Goal: Task Accomplishment & Management: Use online tool/utility

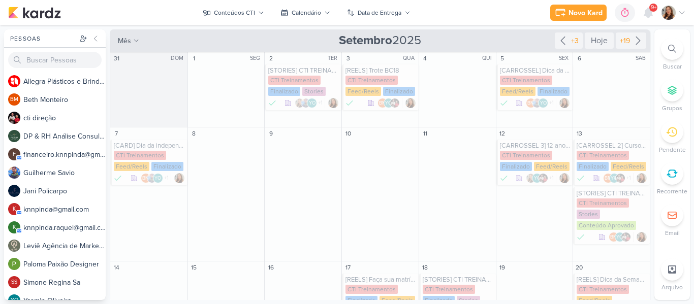
scroll to position [338, 0]
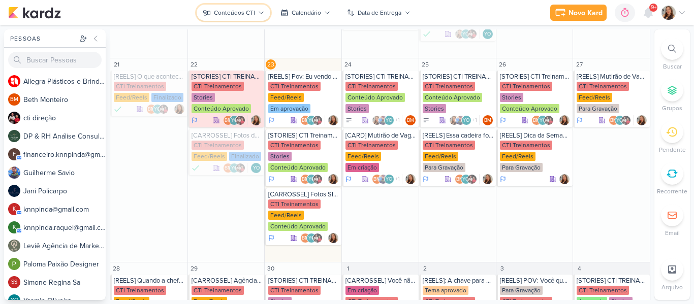
click at [221, 12] on div "Conteúdos CTI" at bounding box center [234, 12] width 41 height 9
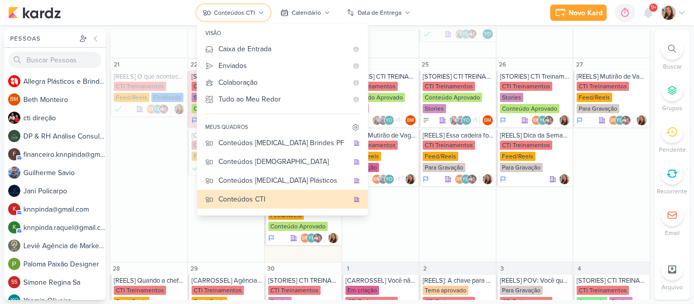
scroll to position [0, 0]
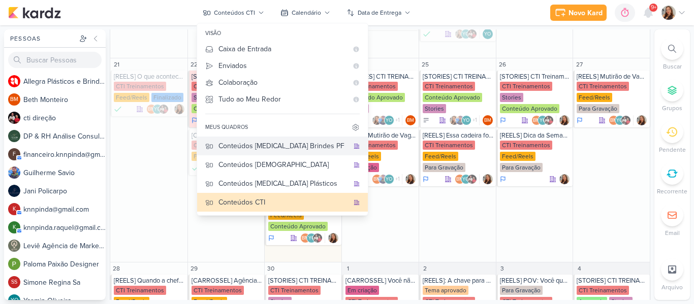
click at [314, 144] on div "Conteúdos [MEDICAL_DATA] Brindes PF" at bounding box center [284, 146] width 130 height 11
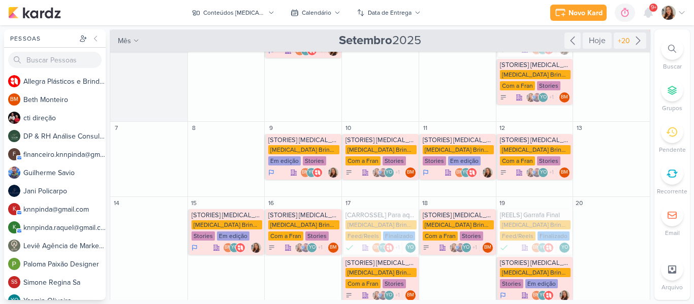
scroll to position [60, 0]
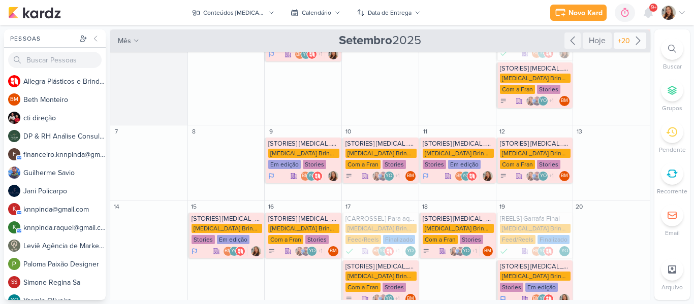
click at [636, 42] on icon at bounding box center [638, 41] width 4 height 8
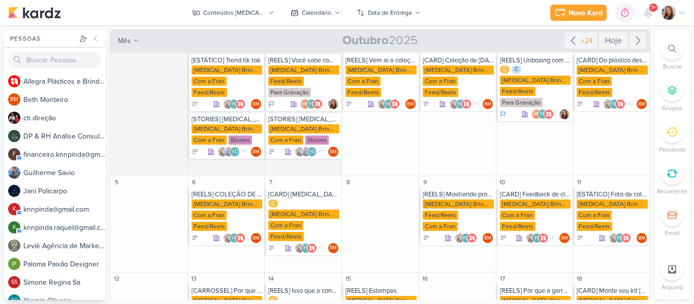
scroll to position [0, 0]
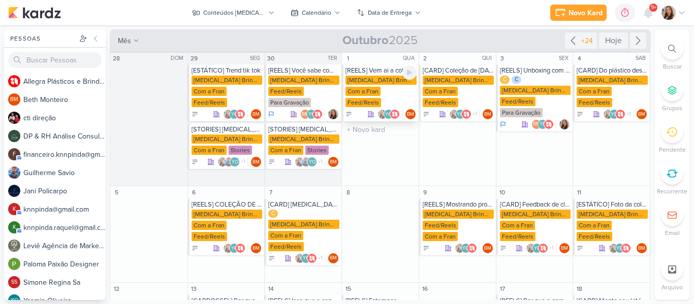
click at [382, 77] on div "[MEDICAL_DATA] Brindes PF" at bounding box center [381, 80] width 71 height 9
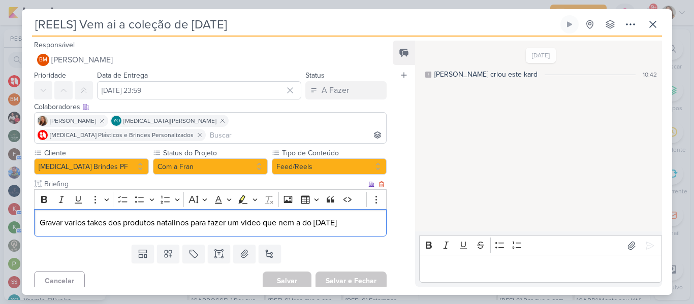
click at [195, 222] on div "Gravar varios takes dos produtos natalinos para fazer um video que nem a do [DA…" at bounding box center [210, 223] width 353 height 28
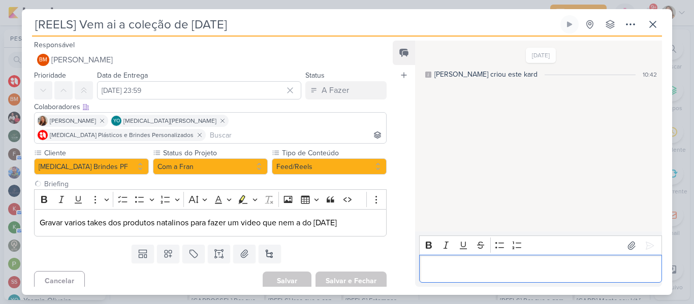
click at [448, 275] on div "Editor editing area: main" at bounding box center [540, 269] width 243 height 28
drag, startPoint x: 449, startPoint y: 260, endPoint x: 423, endPoint y: 261, distance: 26.5
click at [423, 261] on div "Fean" at bounding box center [540, 269] width 243 height 28
click at [647, 26] on icon at bounding box center [653, 24] width 12 height 12
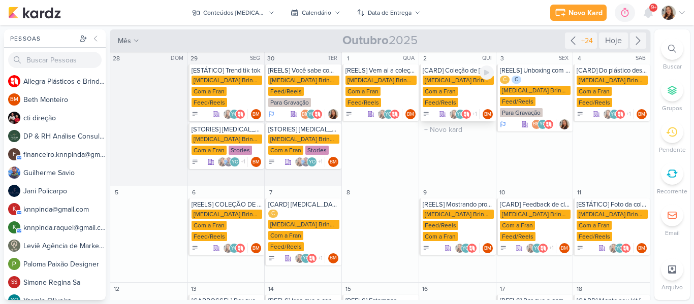
click at [449, 90] on div "Com a Fran" at bounding box center [440, 91] width 35 height 9
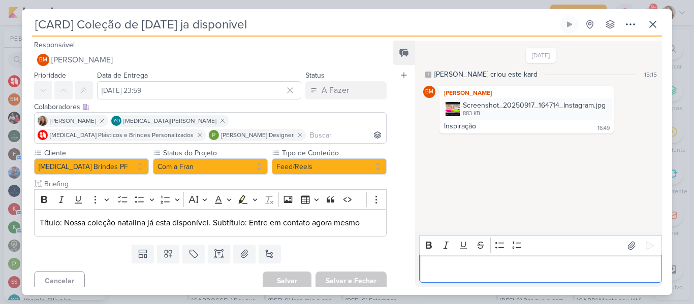
click at [460, 264] on p "Editor editing area: main" at bounding box center [540, 269] width 232 height 12
click at [456, 115] on img at bounding box center [453, 109] width 14 height 14
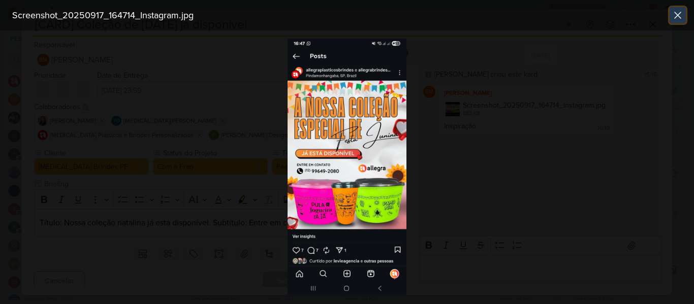
click at [673, 21] on button at bounding box center [678, 15] width 16 height 16
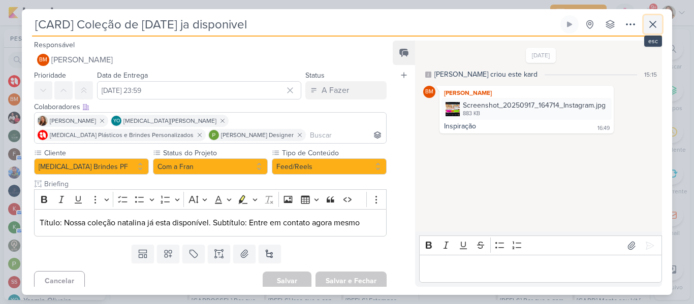
click at [649, 32] on button at bounding box center [653, 24] width 18 height 18
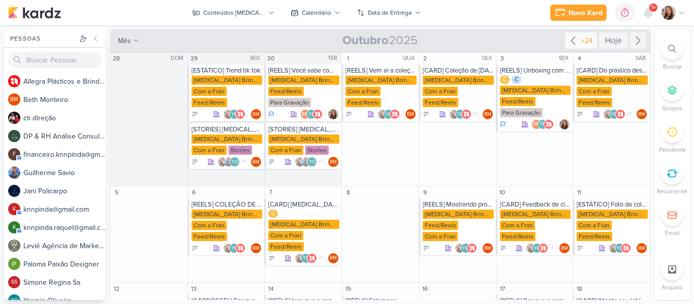
click at [574, 47] on div "+24" at bounding box center [581, 41] width 32 height 16
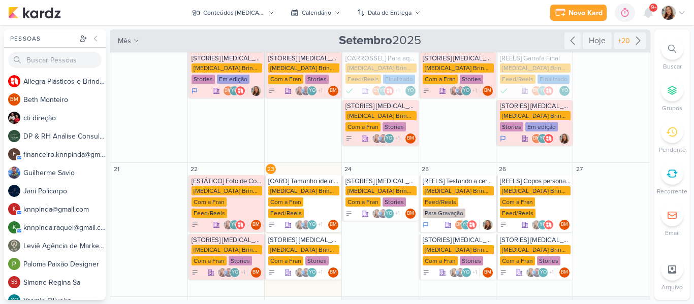
scroll to position [236, 0]
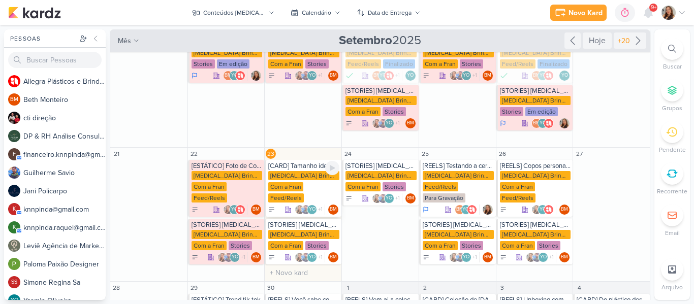
click at [281, 171] on div "[MEDICAL_DATA] Brindes PF" at bounding box center [303, 175] width 71 height 9
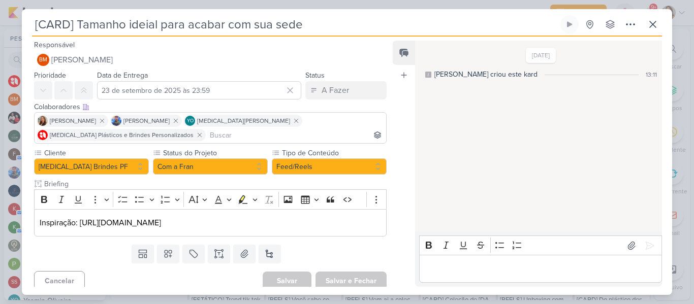
scroll to position [6, 0]
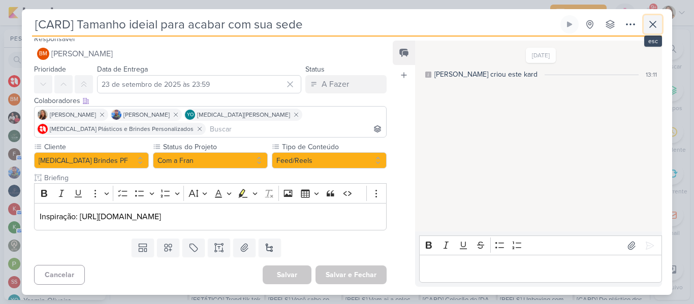
click at [648, 25] on icon at bounding box center [653, 24] width 12 height 12
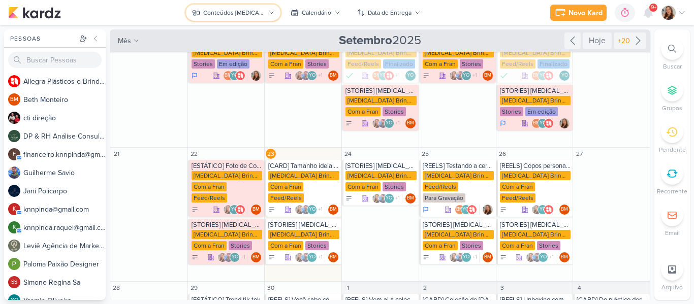
click at [228, 20] on button "Conteúdos [MEDICAL_DATA] Brindes PF" at bounding box center [233, 13] width 94 height 16
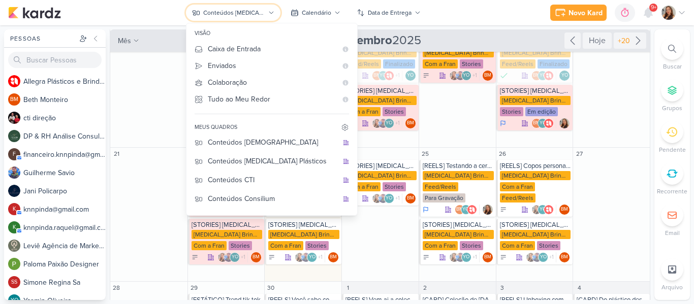
scroll to position [12, 0]
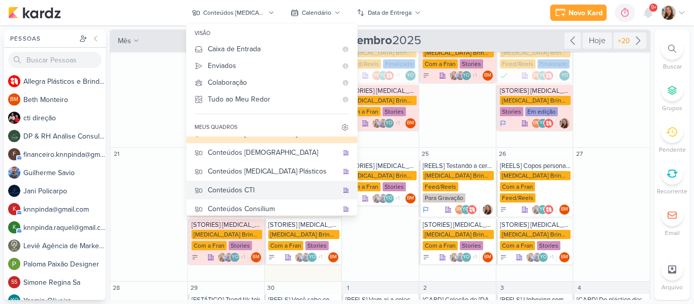
click at [281, 190] on div "Conteúdos CTI" at bounding box center [273, 190] width 130 height 11
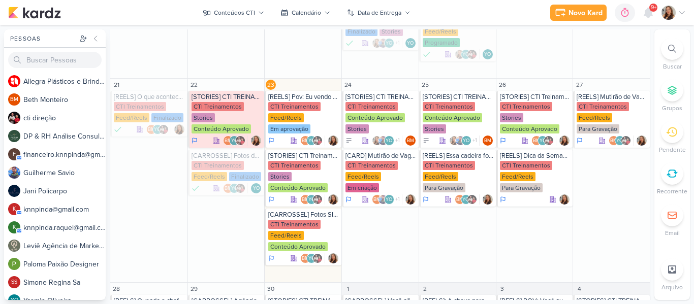
scroll to position [319, 0]
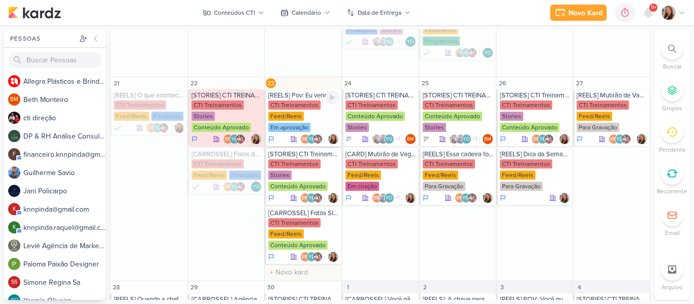
click at [288, 123] on div "Em aprovação" at bounding box center [289, 127] width 42 height 9
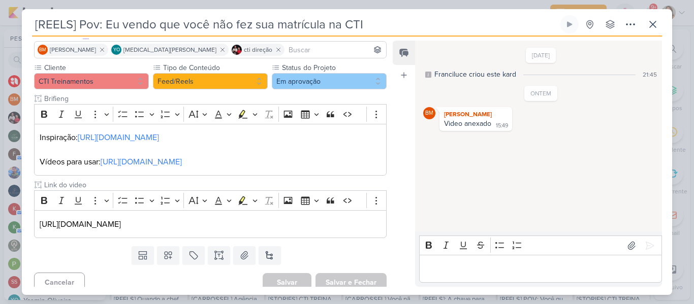
scroll to position [79, 0]
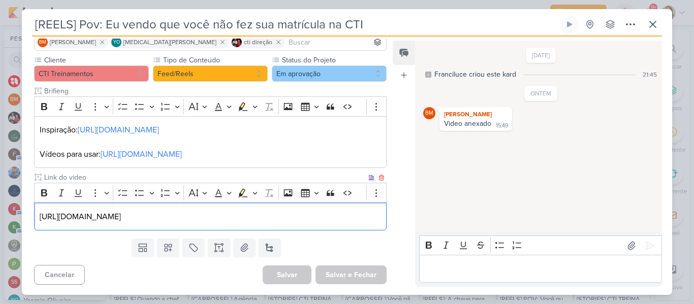
click at [317, 220] on p "[URL][DOMAIN_NAME]" at bounding box center [211, 217] width 342 height 12
click at [359, 223] on p "[URL][DOMAIN_NAME]" at bounding box center [211, 217] width 342 height 12
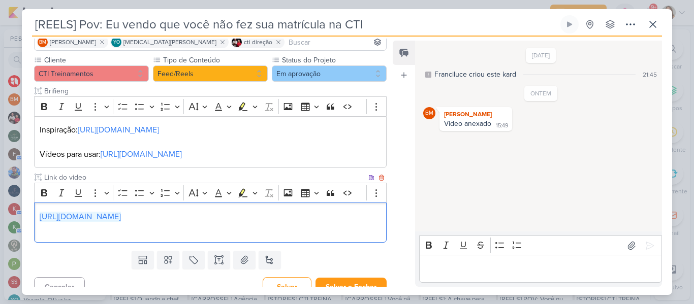
click at [97, 217] on link "[URL][DOMAIN_NAME]" at bounding box center [80, 217] width 81 height 10
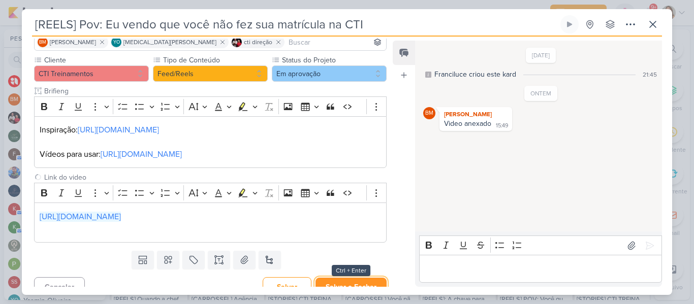
click at [342, 282] on button "Salvar e Fechar" at bounding box center [351, 287] width 71 height 19
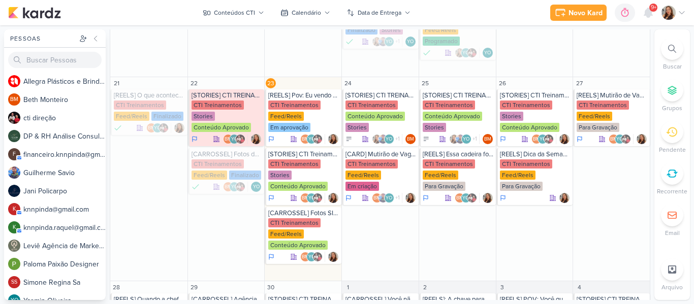
click at [451, 16] on div "Novo Kard Ctrl + k 0h0m Sessão desligada... Hoje 0h0m Semana 0h0m Mês 0h0m" at bounding box center [347, 12] width 678 height 25
click at [424, 15] on div "Novo Kard Ctrl + k 0h0m Sessão desligada... Hoje 0h0m Semana 0h0m Mês 0h0m" at bounding box center [347, 12] width 678 height 25
click at [450, 20] on div "Novo Kard Ctrl + k 0h0m Sessão desligada... Hoje 0h0m Semana 0h0m Mês 0h0m" at bounding box center [347, 12] width 678 height 25
click at [653, 16] on icon at bounding box center [649, 13] width 12 height 12
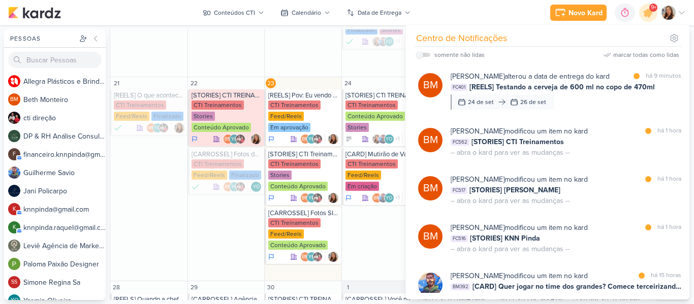
click at [493, 23] on div "Novo Kard Ctrl + k 0h0m Sessão desligada... Hoje 0h0m Semana 0h0m Mês 0h0m" at bounding box center [347, 12] width 678 height 25
